Goal: Information Seeking & Learning: Learn about a topic

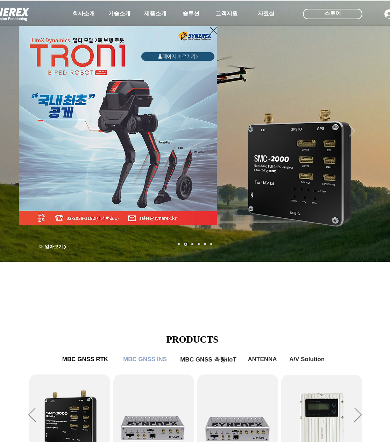
click at [376, 238] on div "LimX Dinamics" at bounding box center [195, 221] width 390 height 442
click at [373, 239] on div "LimX Dinamics" at bounding box center [195, 221] width 390 height 442
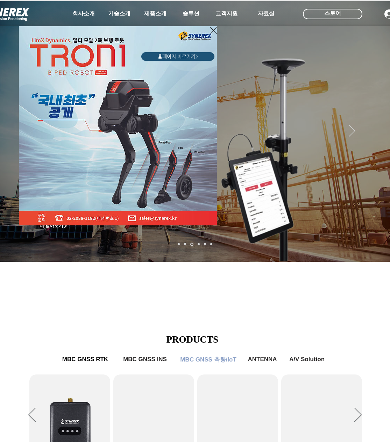
click at [212, 28] on icon "사이트로 돌아가기" at bounding box center [213, 30] width 7 height 9
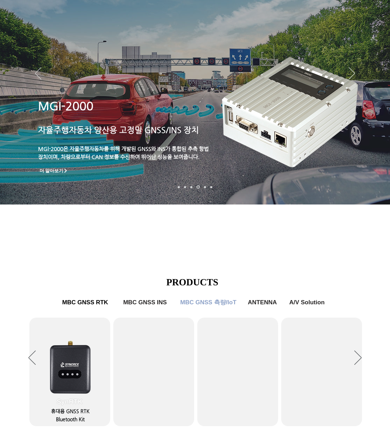
scroll to position [140, 0]
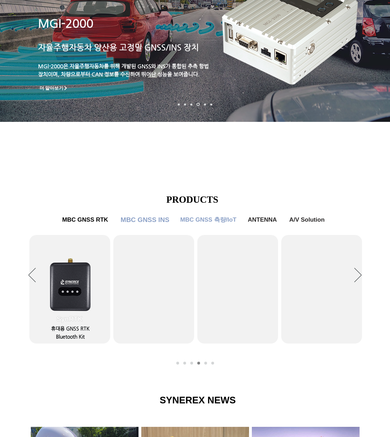
click at [156, 220] on span "MBC GNSS INS" at bounding box center [145, 220] width 49 height 8
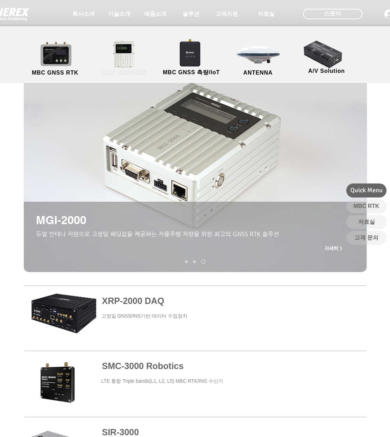
click at [120, 48] on link "MBC GNSS INS" at bounding box center [124, 58] width 63 height 37
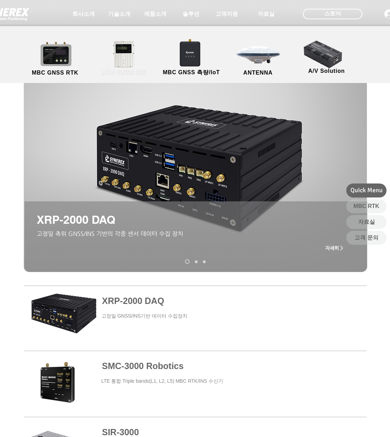
click at [123, 53] on link "MBC GNSS INS" at bounding box center [124, 58] width 63 height 37
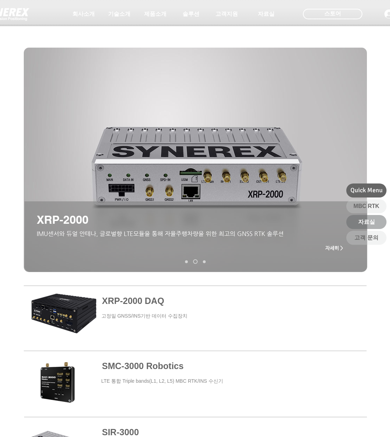
click at [372, 216] on link "자료실" at bounding box center [367, 222] width 40 height 14
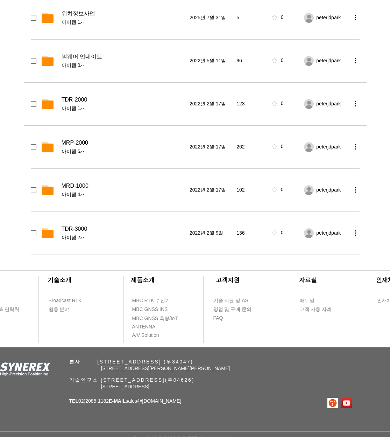
scroll to position [196, 0]
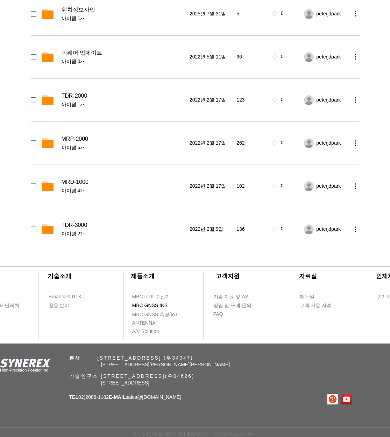
click at [158, 305] on span "MBC GNSS INS" at bounding box center [150, 305] width 36 height 7
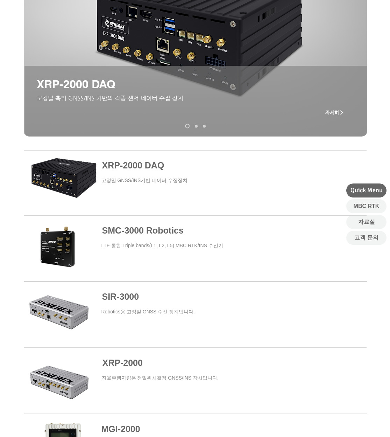
scroll to position [140, 0]
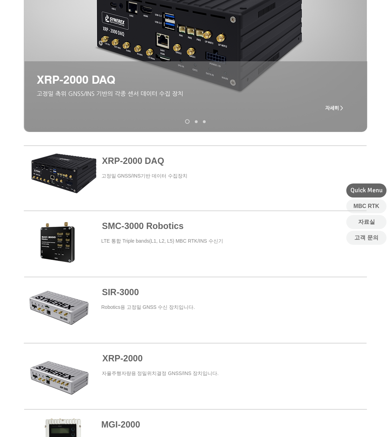
click at [159, 176] on span at bounding box center [195, 178] width 343 height 63
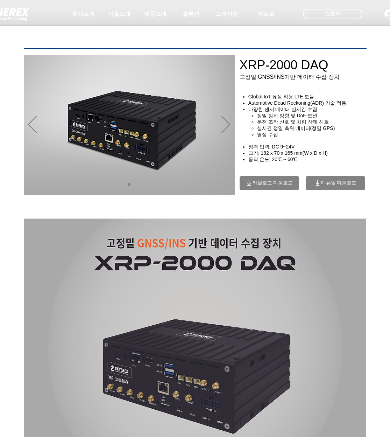
click at [265, 186] on span "카탈로그 다운로드" at bounding box center [273, 183] width 41 height 6
click at [35, 129] on icon "이전" at bounding box center [32, 124] width 9 height 17
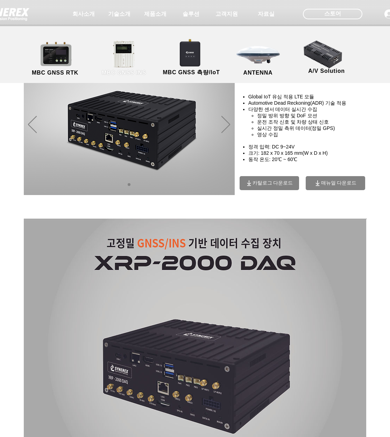
click at [120, 56] on link "MBC GNSS INS" at bounding box center [124, 58] width 63 height 37
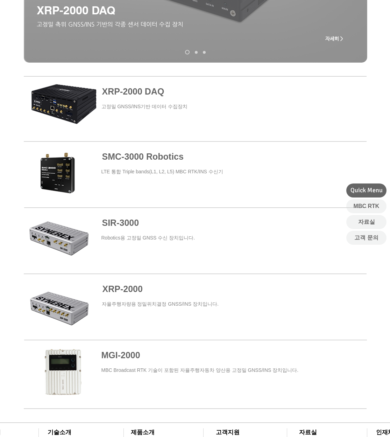
scroll to position [210, 0]
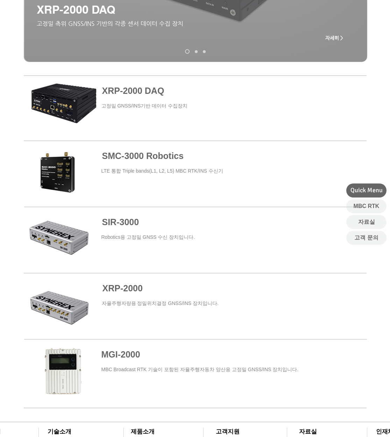
click at [128, 355] on span at bounding box center [195, 372] width 343 height 63
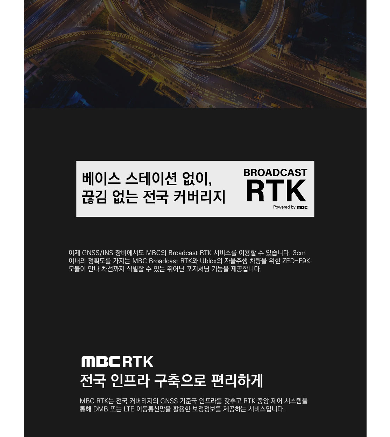
scroll to position [620, 0]
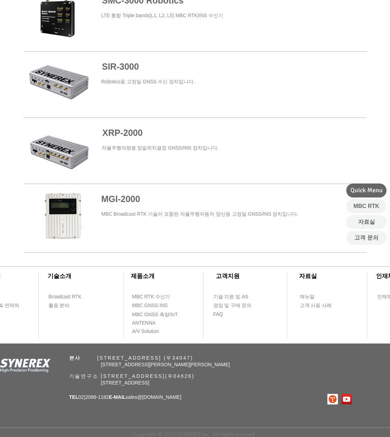
scroll to position [210, 0]
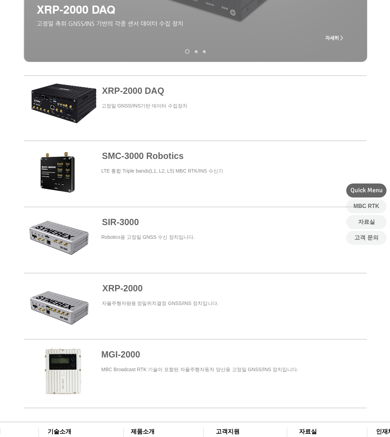
click at [153, 159] on span "SMC-3000 Robotics" at bounding box center [143, 156] width 82 height 10
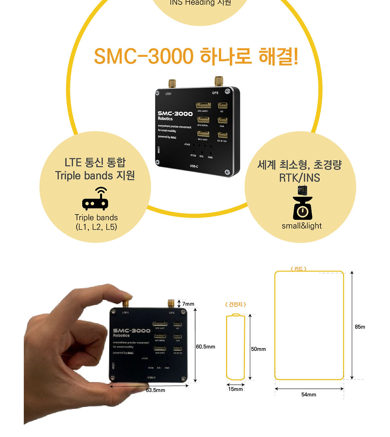
scroll to position [2171, 0]
